Goal: Task Accomplishment & Management: Use online tool/utility

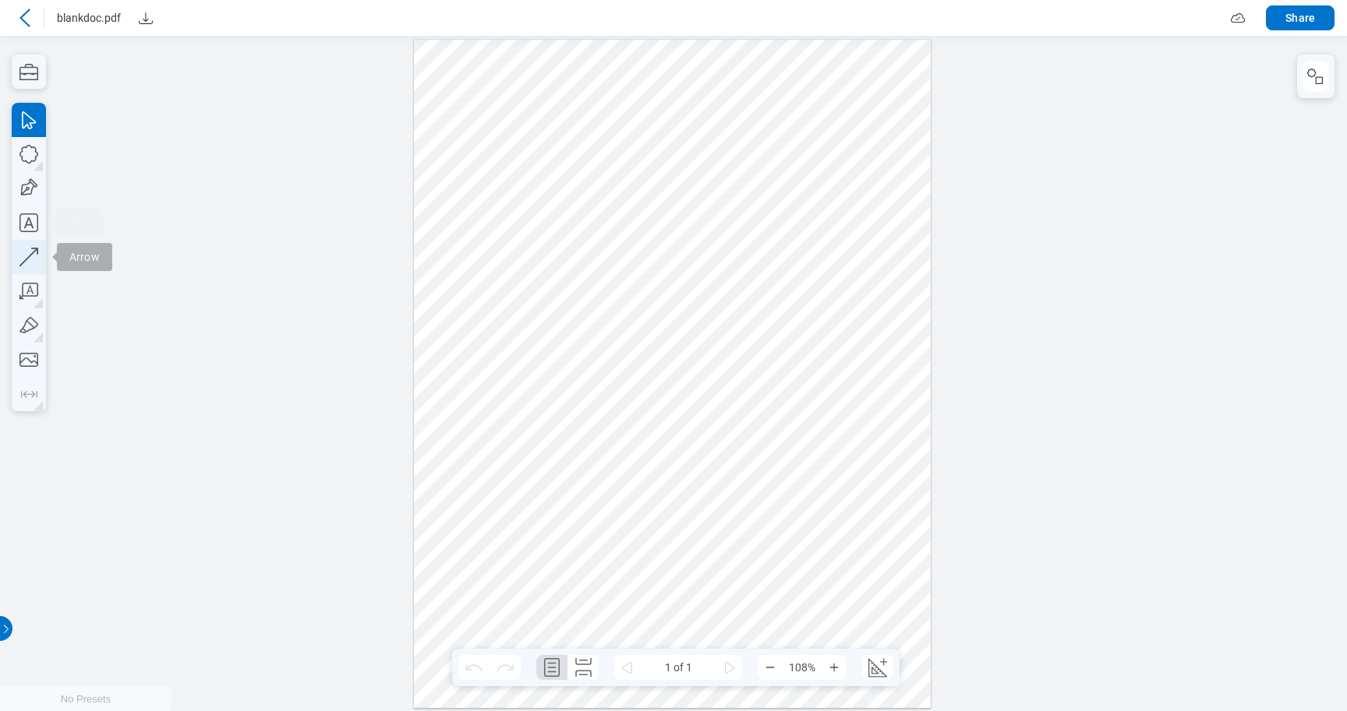
click at [27, 257] on icon "button" at bounding box center [29, 257] width 34 height 34
drag, startPoint x: 455, startPoint y: 284, endPoint x: 464, endPoint y: 277, distance: 11.7
click at [464, 277] on div at bounding box center [672, 373] width 517 height 669
click at [33, 186] on icon "button" at bounding box center [29, 188] width 34 height 34
drag, startPoint x: 471, startPoint y: 267, endPoint x: 496, endPoint y: 288, distance: 31.5
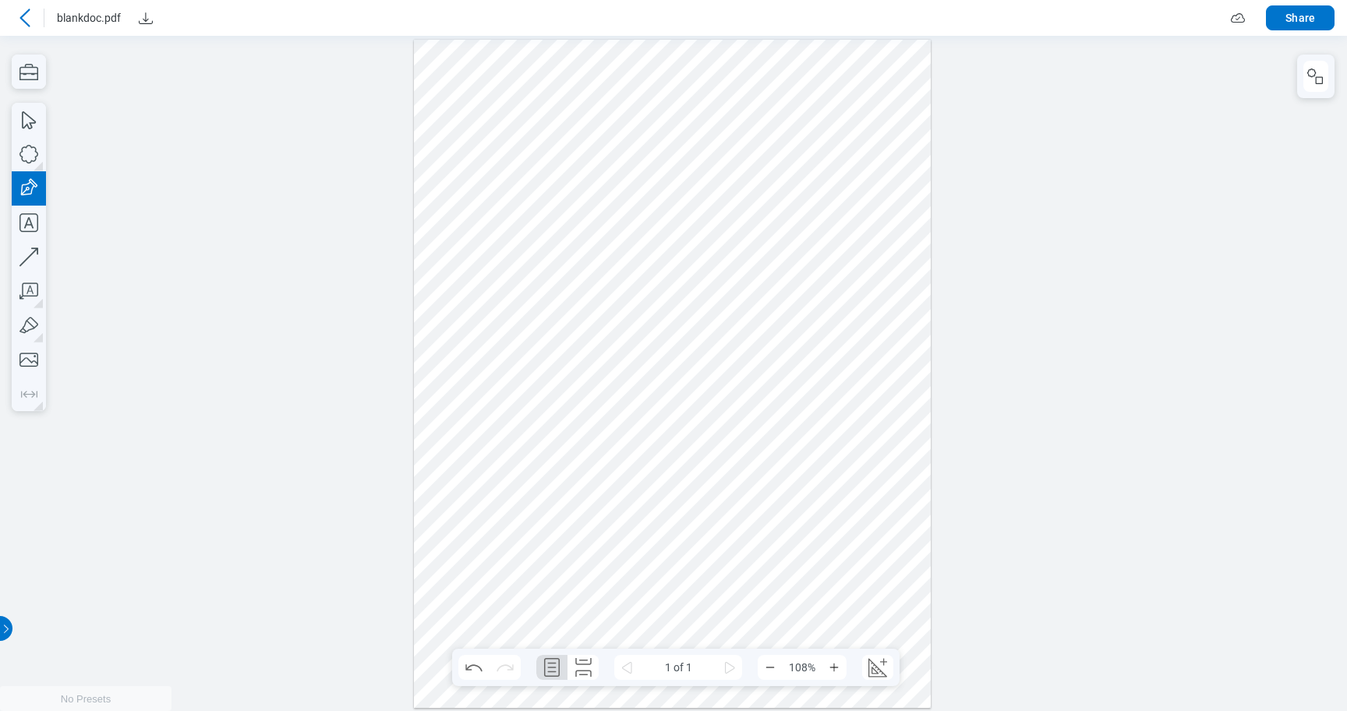
click at [496, 288] on div at bounding box center [672, 373] width 517 height 669
drag, startPoint x: 445, startPoint y: 262, endPoint x: 507, endPoint y: 298, distance: 71.6
click at [507, 299] on div at bounding box center [672, 373] width 517 height 669
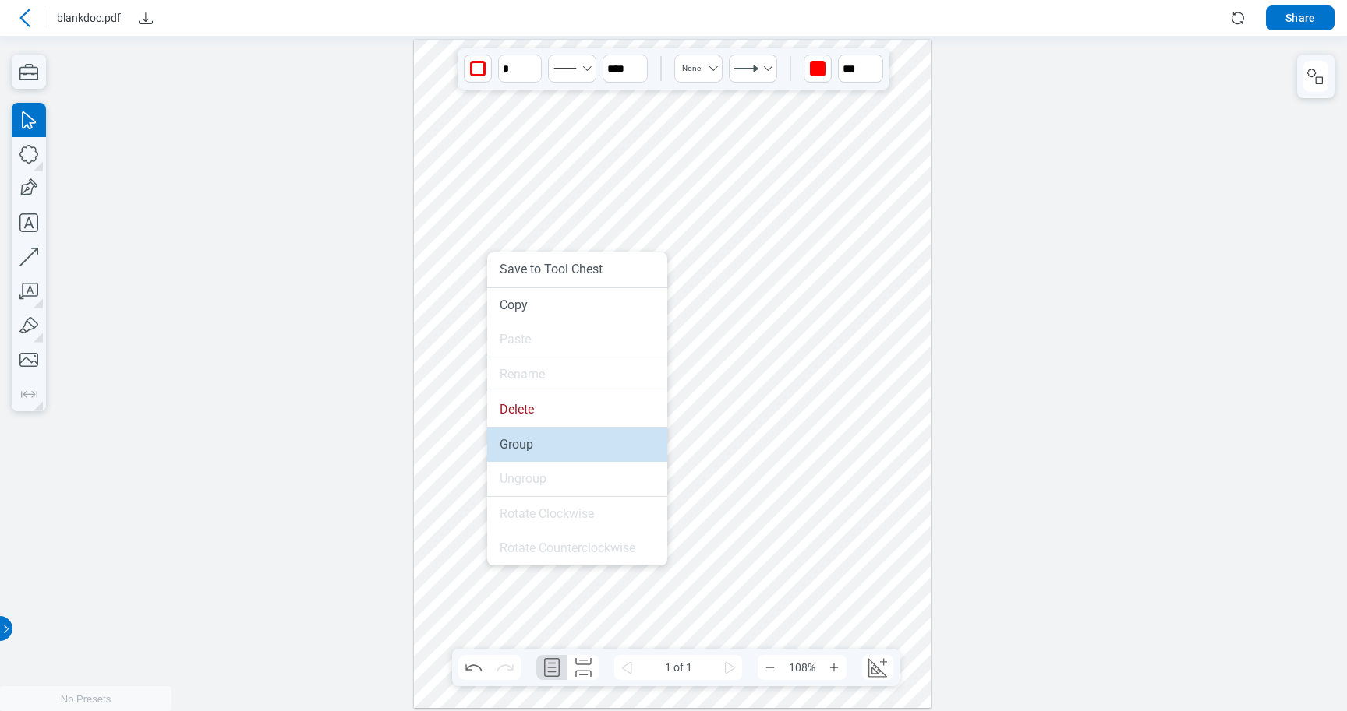
click at [532, 445] on li "Group" at bounding box center [577, 445] width 180 height 34
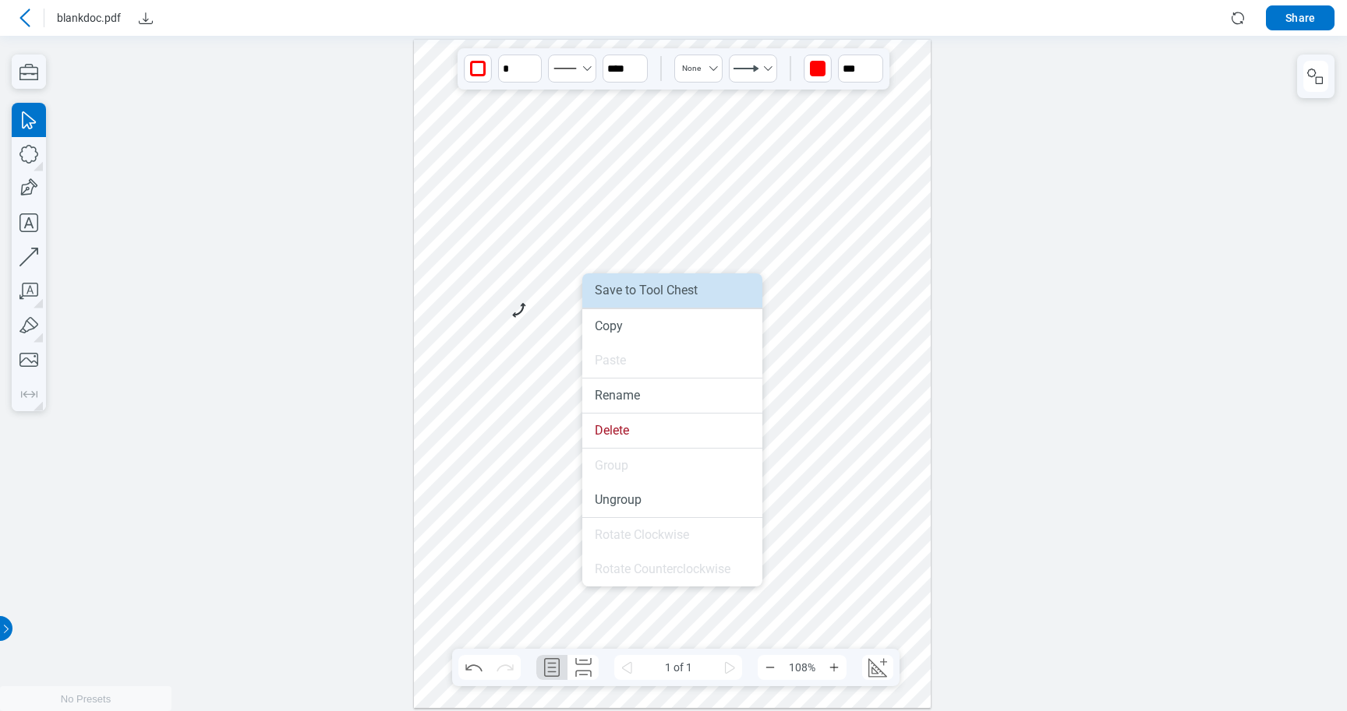
click at [630, 297] on li "Save to Tool Chest" at bounding box center [672, 291] width 180 height 34
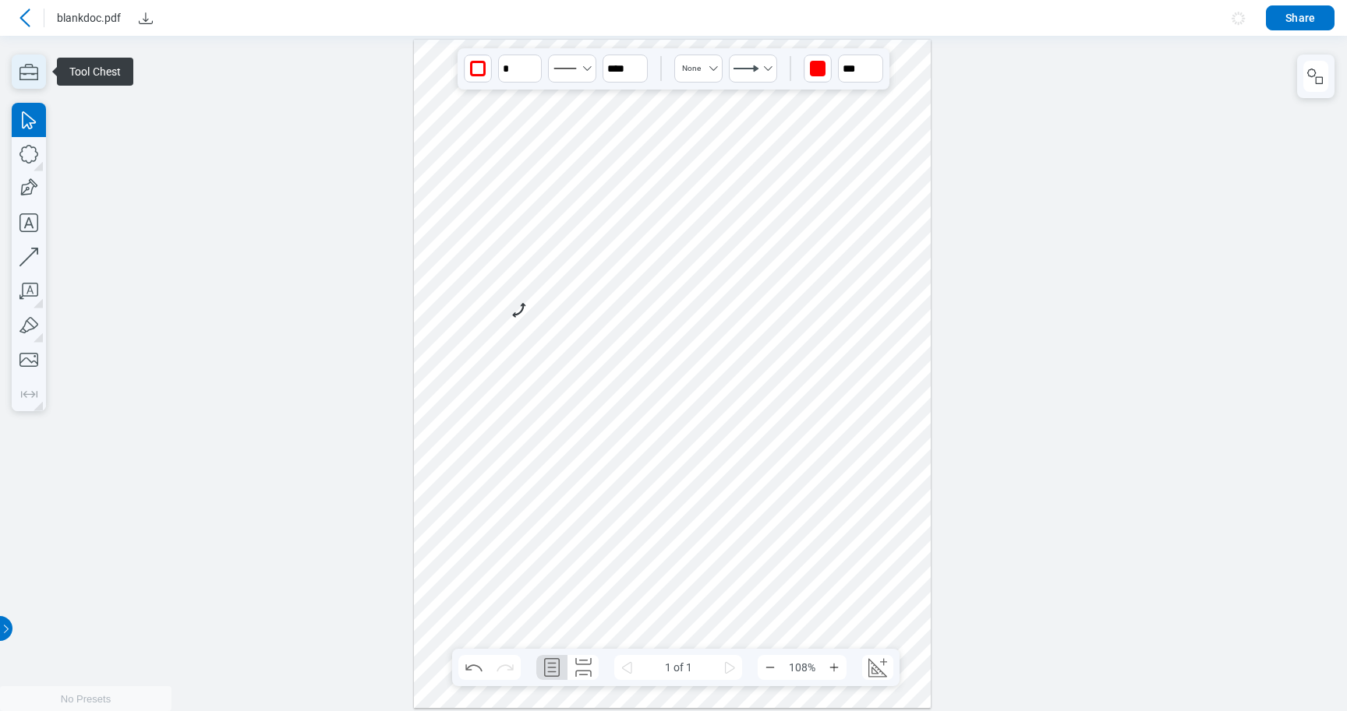
click at [38, 81] on icon "button" at bounding box center [29, 72] width 34 height 34
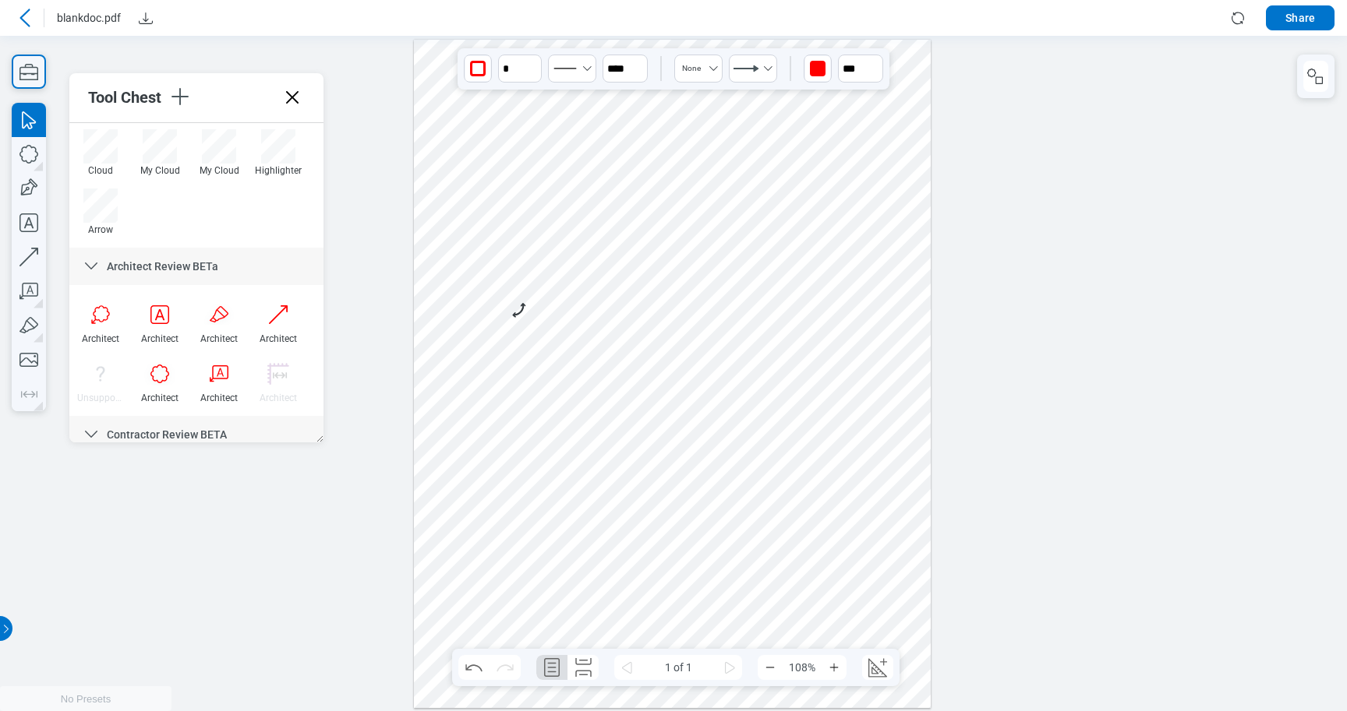
scroll to position [637, 0]
click at [668, 379] on div at bounding box center [672, 373] width 517 height 669
click at [539, 319] on div at bounding box center [672, 373] width 517 height 669
click at [521, 309] on div at bounding box center [672, 373] width 517 height 669
click at [1319, 76] on rect "button" at bounding box center [1318, 79] width 7 height 7
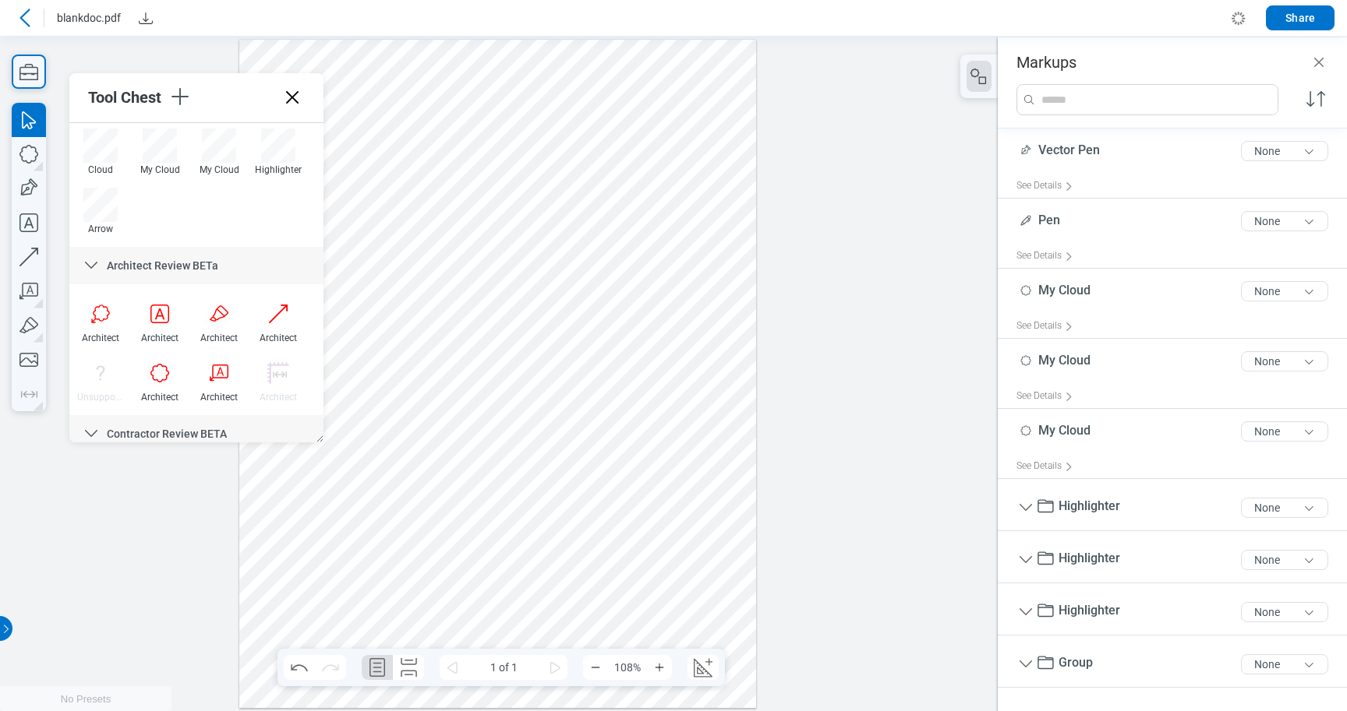
click at [377, 300] on div at bounding box center [497, 373] width 517 height 669
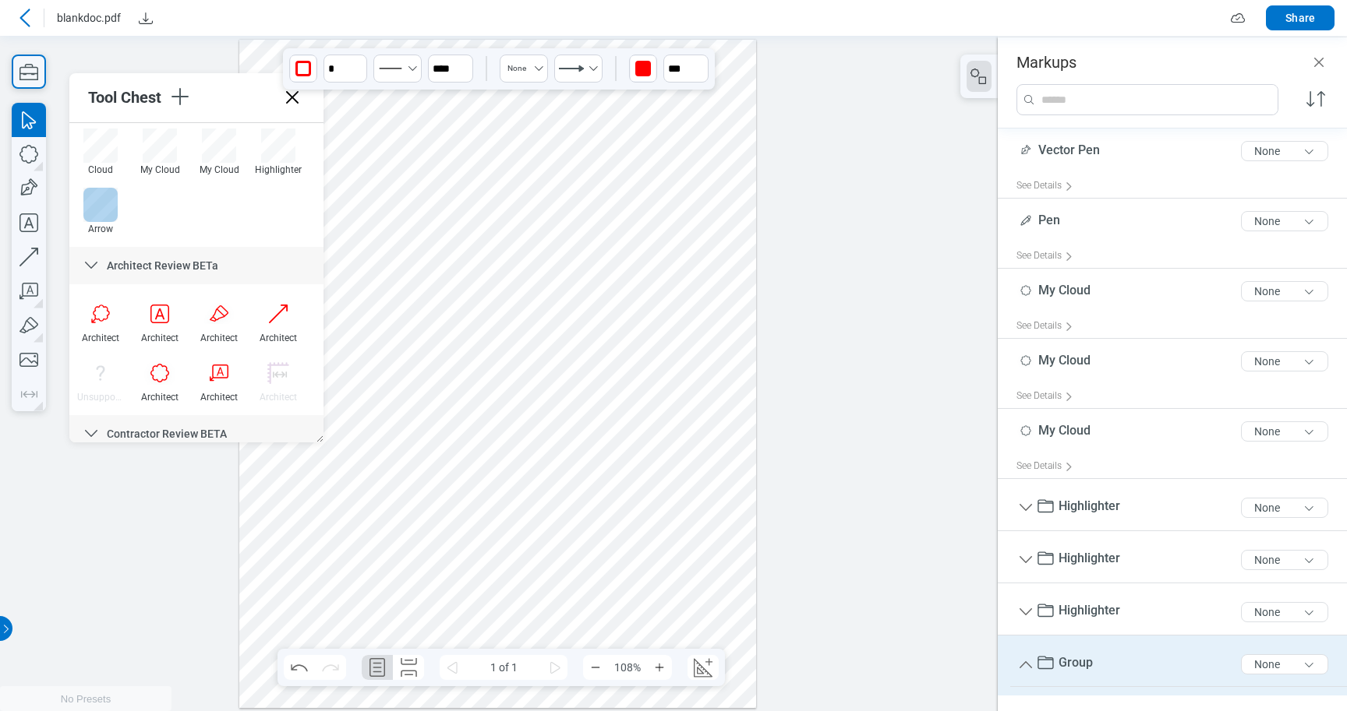
click at [101, 212] on div at bounding box center [100, 205] width 34 height 34
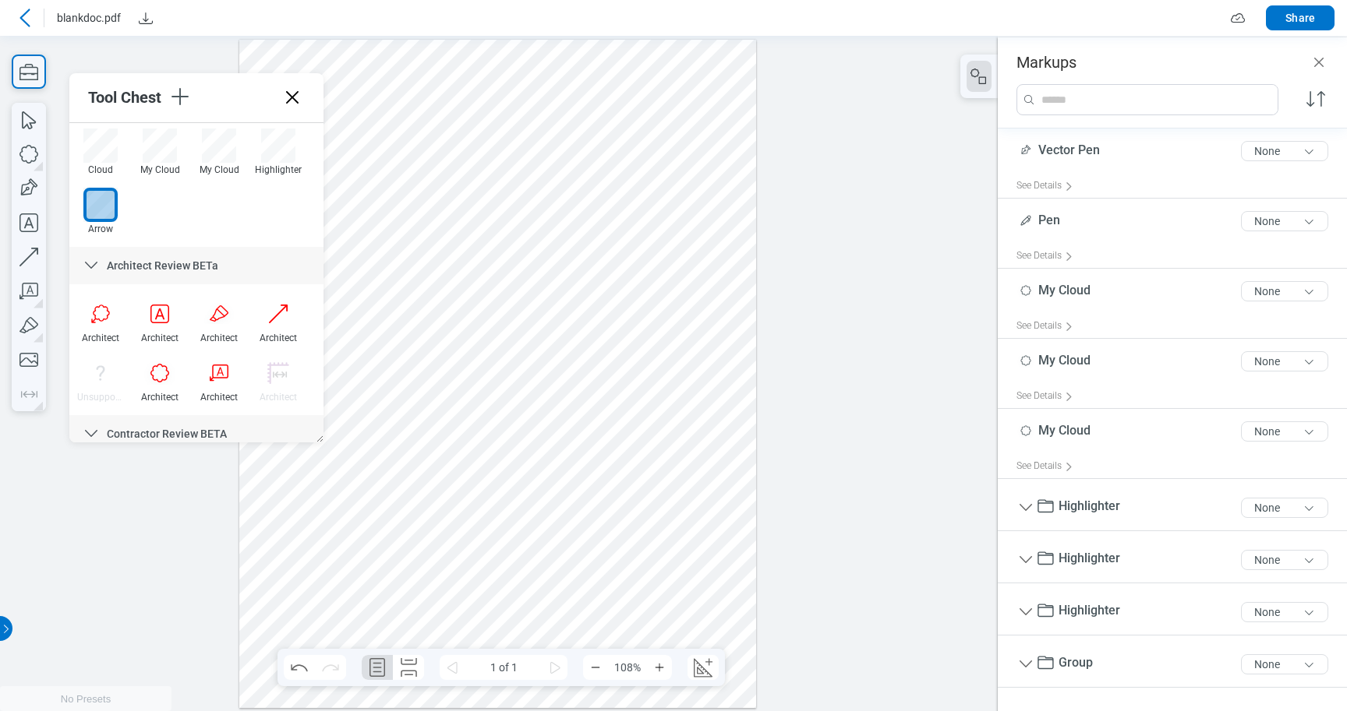
click at [372, 298] on div at bounding box center [497, 373] width 517 height 669
click at [562, 424] on div at bounding box center [497, 373] width 517 height 669
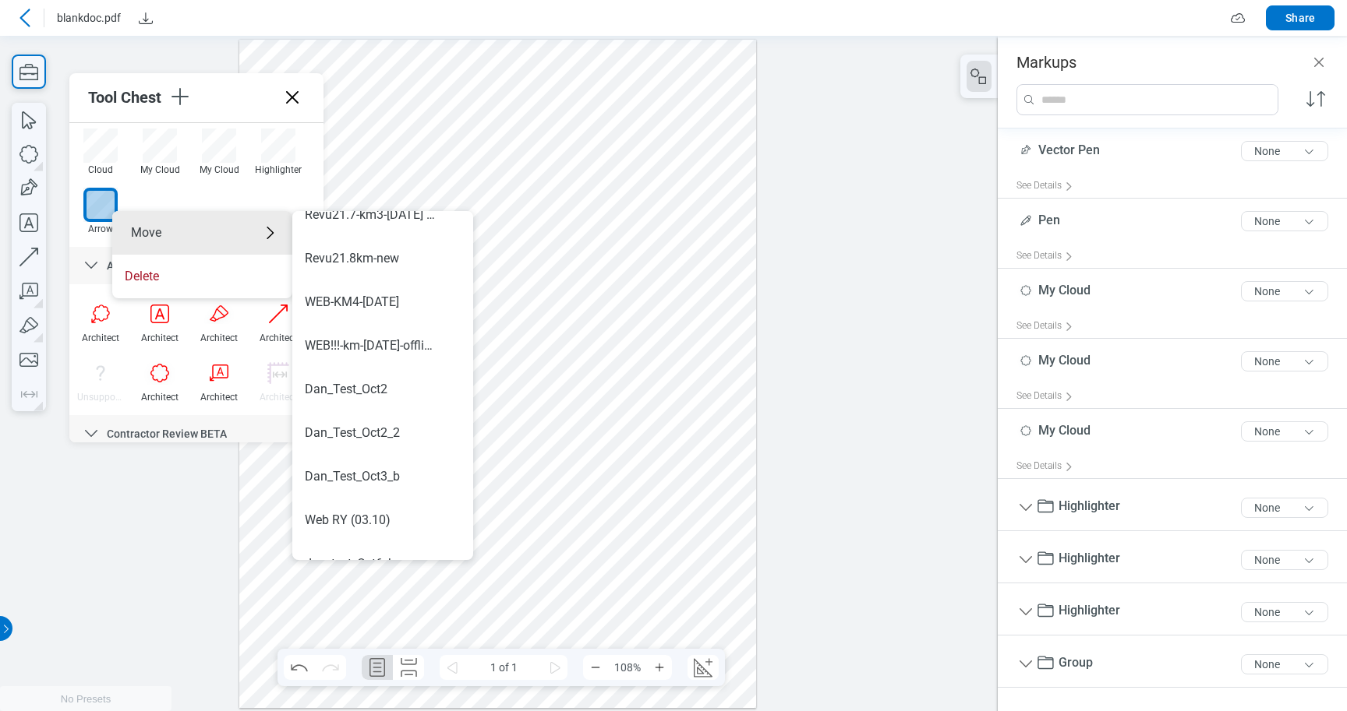
scroll to position [960, 0]
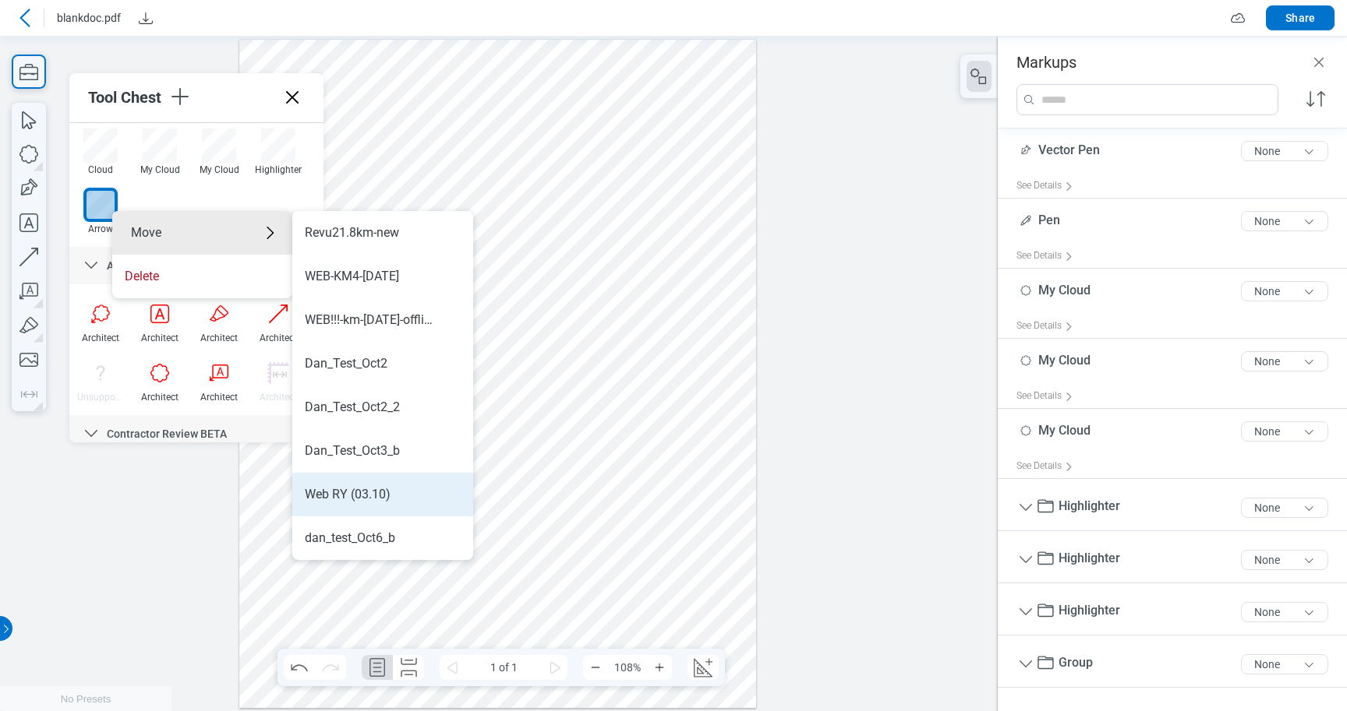
click at [348, 493] on div "Web RY (03.10)" at bounding box center [348, 494] width 86 height 17
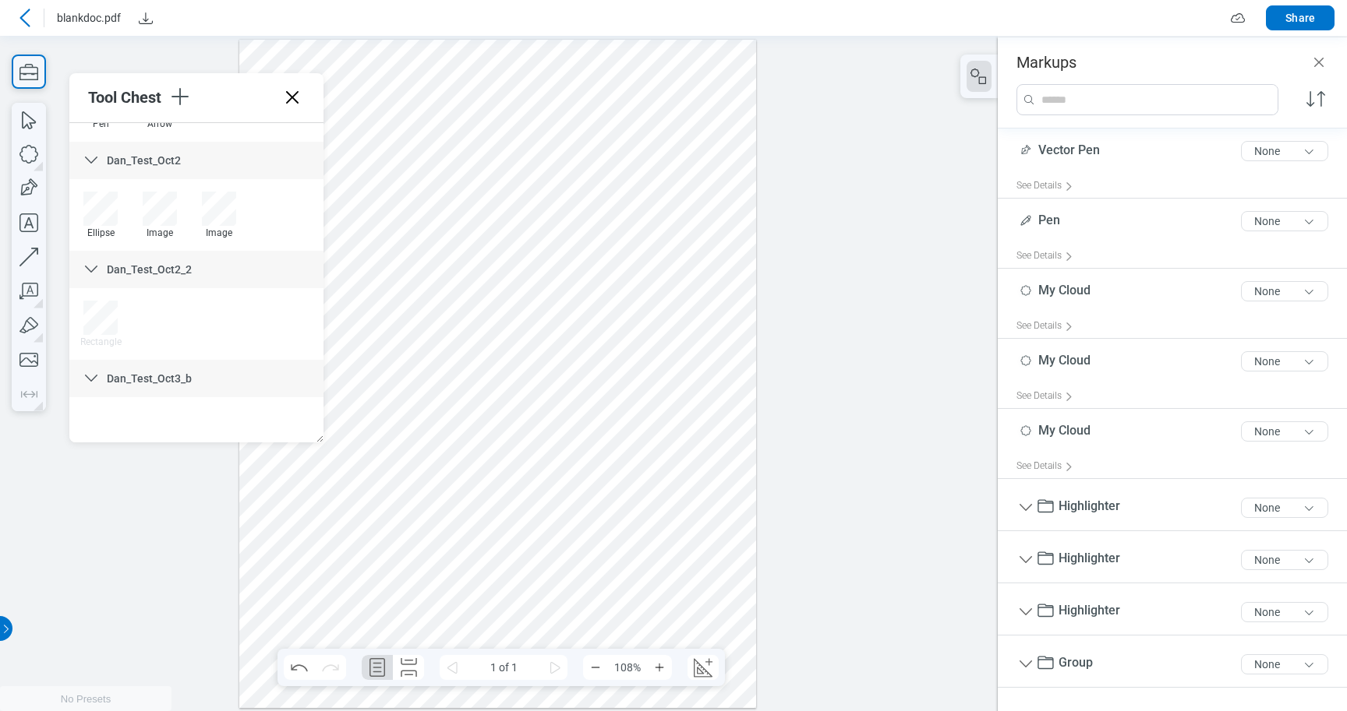
scroll to position [3920, 0]
